Goal: Task Accomplishment & Management: Manage account settings

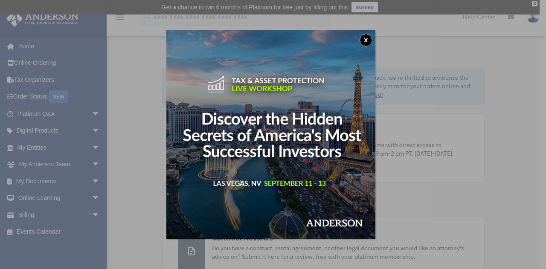
click at [370, 33] on img at bounding box center [270, 134] width 209 height 209
click at [367, 38] on button "x" at bounding box center [365, 40] width 13 height 13
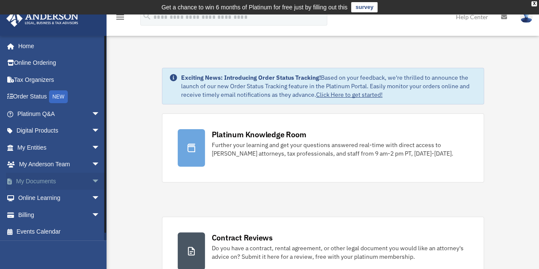
click at [40, 181] on link "My Documents arrow_drop_down" at bounding box center [59, 181] width 107 height 17
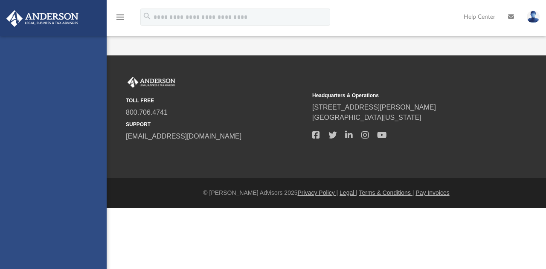
drag, startPoint x: 0, startPoint y: 0, endPoint x: 89, endPoint y: 180, distance: 200.8
click at [89, 180] on div "preferredrentalhomes@gmail.com Sign Out preferredrentalhomes@gmail.com Home Onl…" at bounding box center [53, 170] width 107 height 269
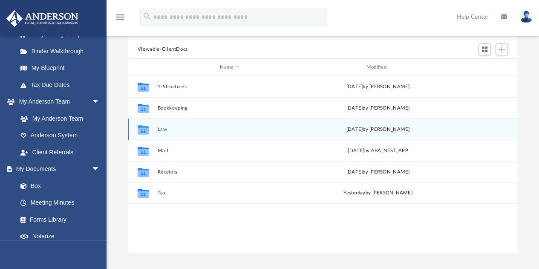
scroll to position [84, 0]
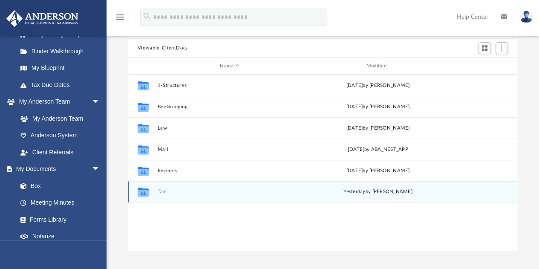
click at [159, 190] on button "Tax" at bounding box center [229, 192] width 145 height 6
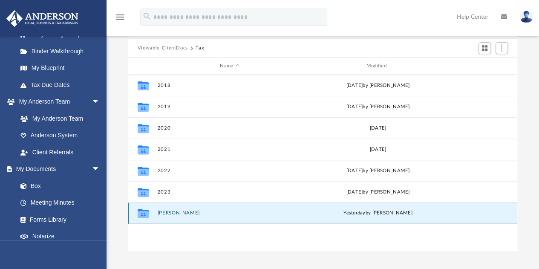
click at [167, 212] on button "Colen, Teran" at bounding box center [229, 214] width 145 height 6
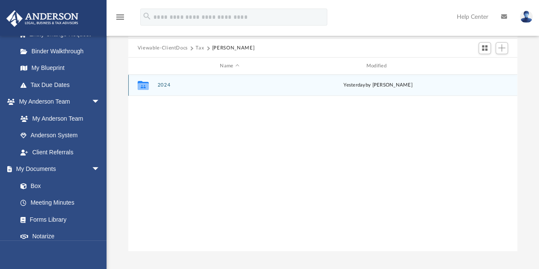
click at [156, 88] on div "Collaborated Folder 2024 yesterday by Teran Colen" at bounding box center [322, 85] width 389 height 21
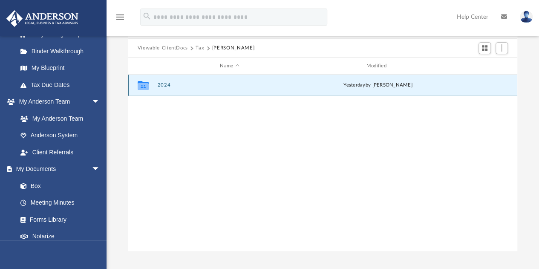
click at [161, 86] on button "2024" at bounding box center [229, 86] width 145 height 6
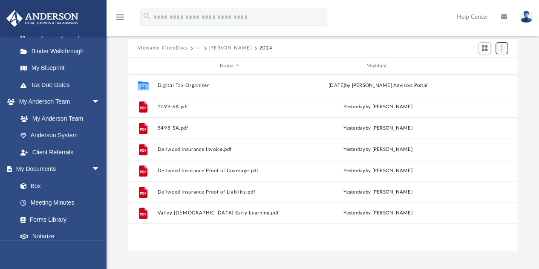
click at [501, 49] on span "Add" at bounding box center [501, 47] width 7 height 7
click at [487, 64] on li "Upload" at bounding box center [489, 65] width 27 height 9
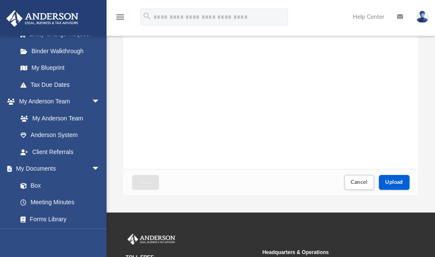
scroll to position [142, 0]
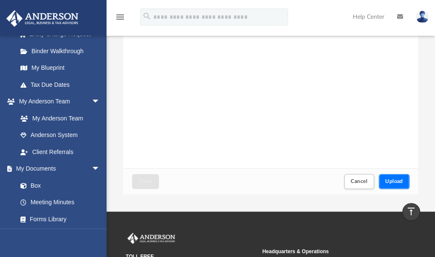
click at [394, 183] on span "Upload" at bounding box center [394, 181] width 18 height 5
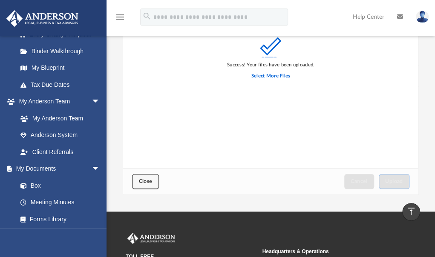
click at [133, 185] on button "Close" at bounding box center [145, 181] width 26 height 15
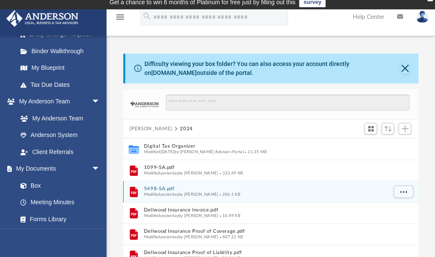
click at [139, 184] on div "File 5498-SA.pdf Modified yesterday by Teran Colen 206.1 KB" at bounding box center [271, 191] width 296 height 21
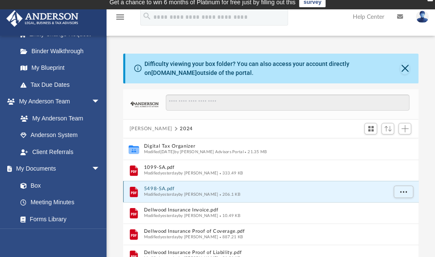
click at [139, 184] on div "File 5498-SA.pdf Modified yesterday by Teran Colen 206.1 KB" at bounding box center [271, 191] width 296 height 21
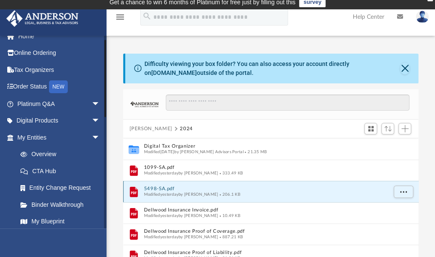
scroll to position [9, 0]
click at [35, 68] on link "Tax Organizers" at bounding box center [59, 70] width 107 height 17
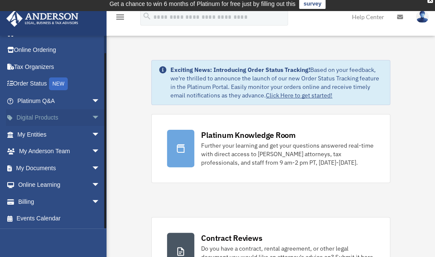
scroll to position [13, 0]
click at [40, 204] on link "Billing arrow_drop_down" at bounding box center [59, 202] width 107 height 17
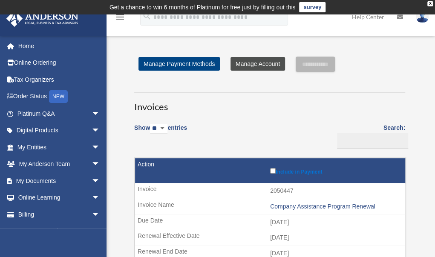
click at [249, 66] on link "Manage Account" at bounding box center [258, 64] width 55 height 14
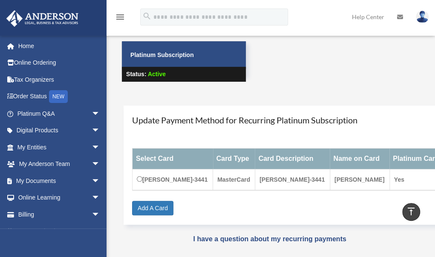
scroll to position [12, 0]
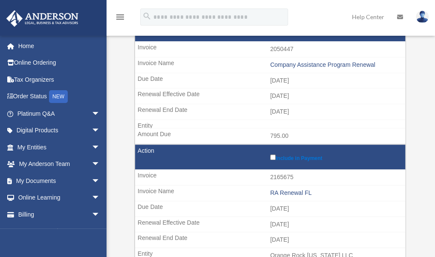
scroll to position [142, 0]
